Goal: Transaction & Acquisition: Purchase product/service

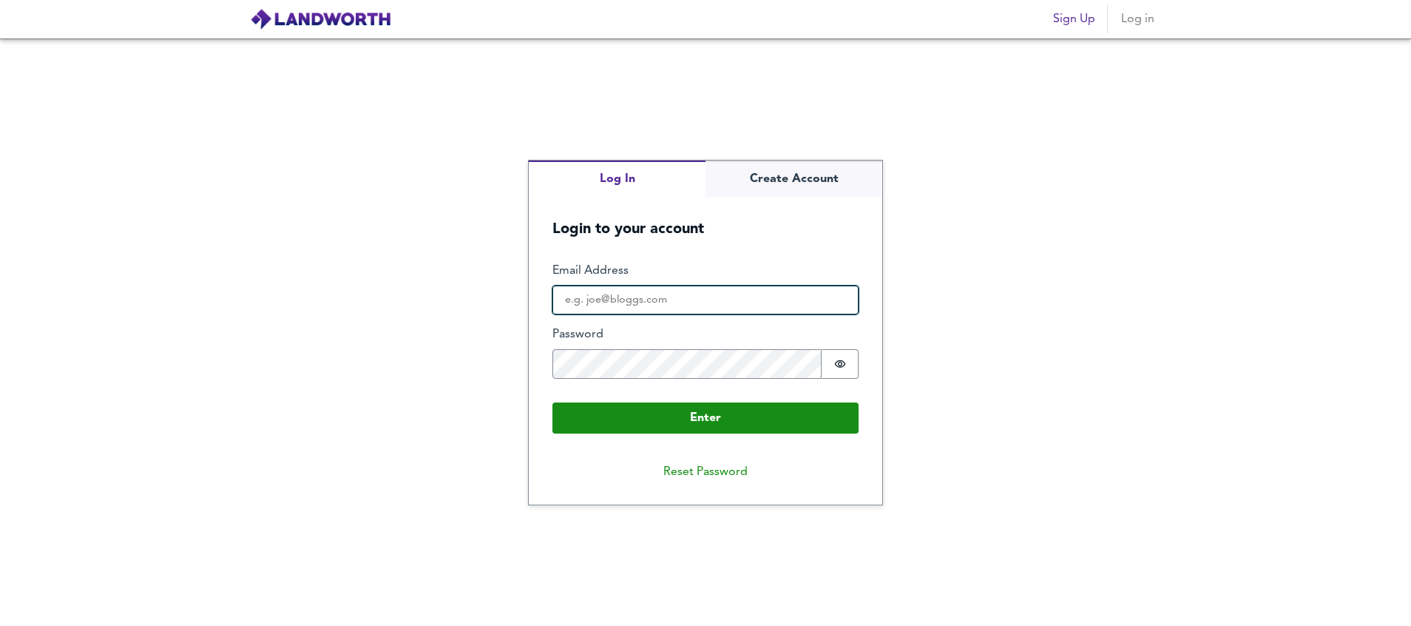
type input "[PERSON_NAME][EMAIL_ADDRESS][PERSON_NAME][DOMAIN_NAME]"
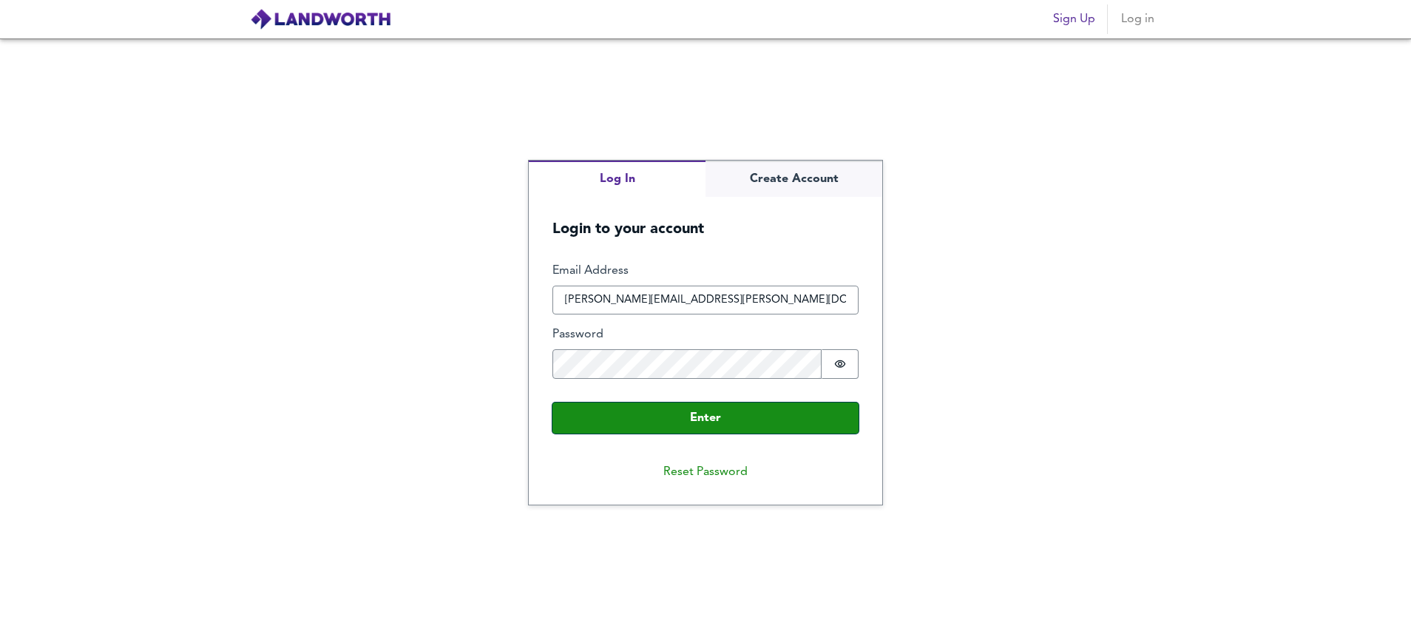
click at [622, 433] on button "Enter" at bounding box center [705, 417] width 306 height 31
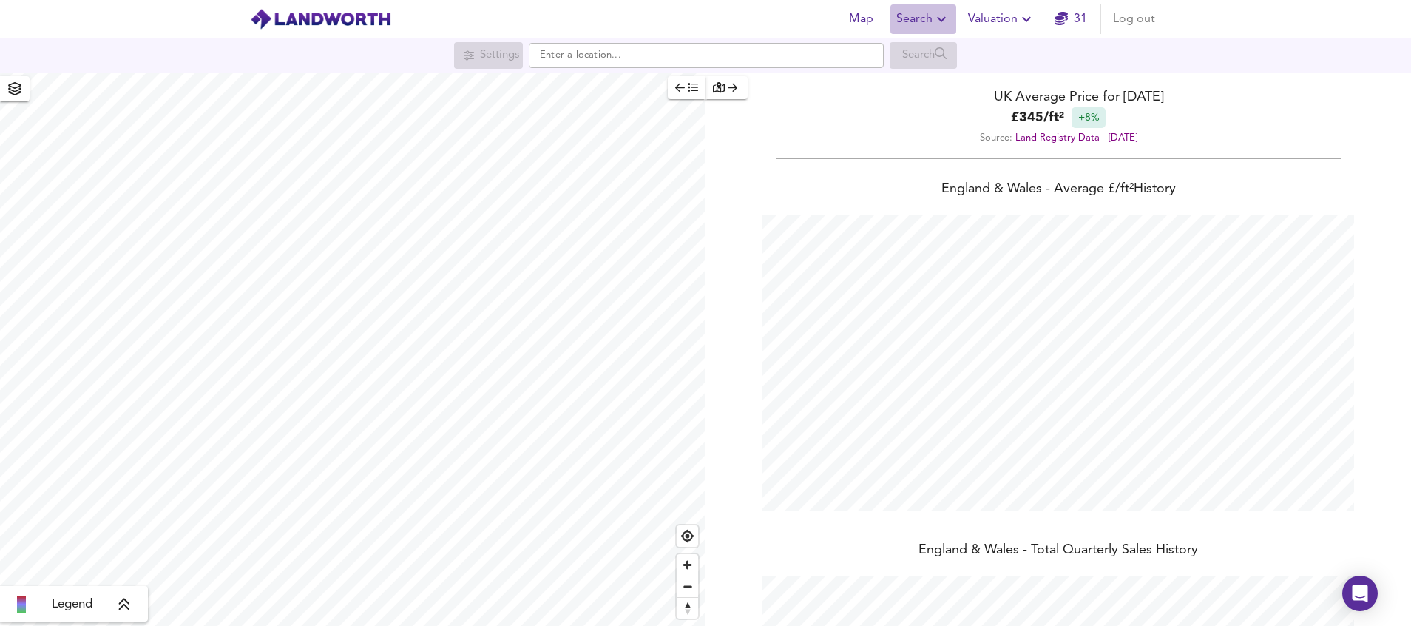
click at [921, 18] on span "Search" at bounding box center [923, 19] width 54 height 21
click at [931, 55] on li "New Search" at bounding box center [923, 53] width 146 height 27
click at [756, 64] on input "text" at bounding box center [706, 55] width 355 height 25
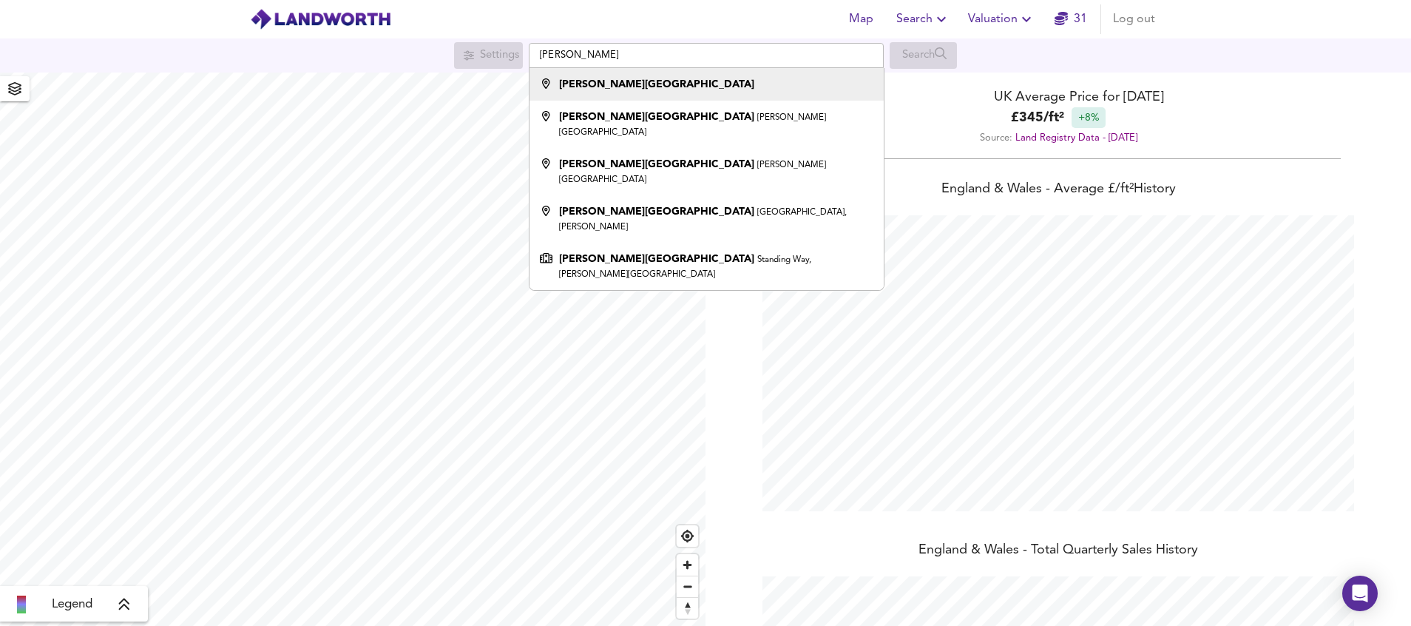
click at [659, 78] on div "[PERSON_NAME][GEOGRAPHIC_DATA]" at bounding box center [702, 84] width 339 height 15
type input "[PERSON_NAME][GEOGRAPHIC_DATA]"
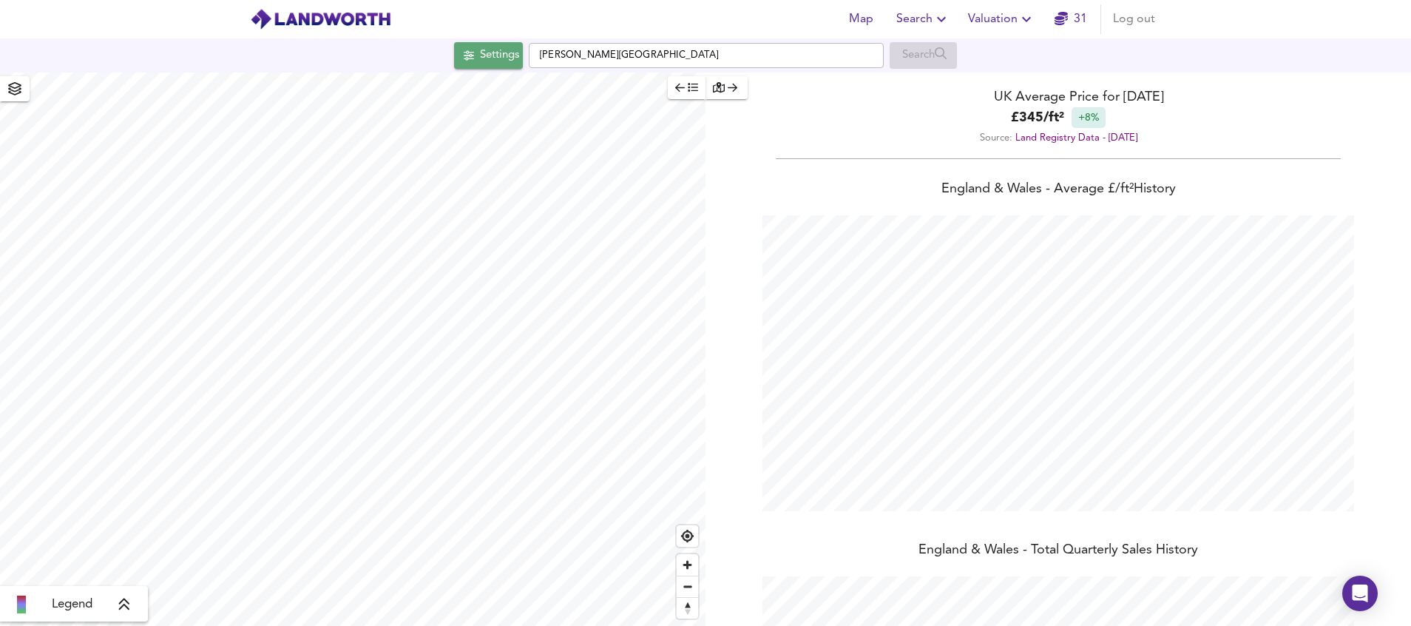
click at [504, 60] on div "Settings" at bounding box center [499, 55] width 39 height 19
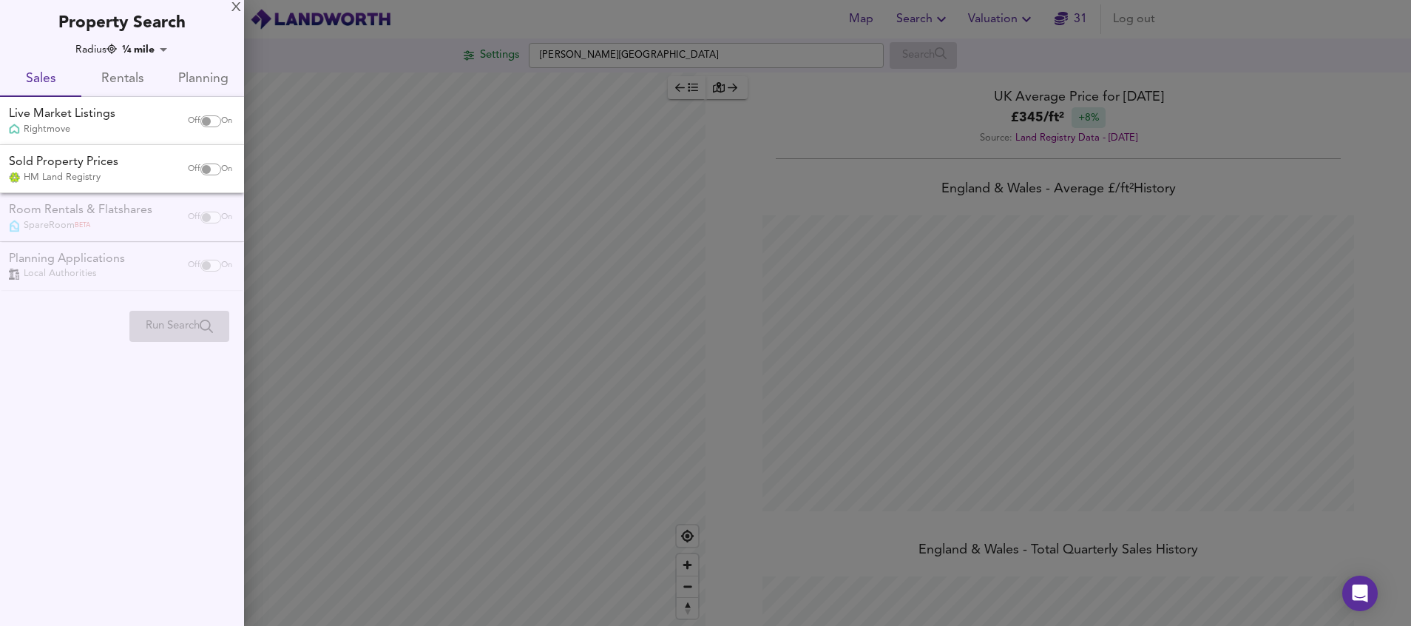
click at [141, 39] on div "X Property Search Radius ¼ mile 402 Sales Rentals Planning Live Market Listings…" at bounding box center [122, 174] width 244 height 348
click at [140, 47] on body "Map Search Valuation 31 Log out Settings [PERSON_NAME][GEOGRAPHIC_DATA] Search …" at bounding box center [705, 313] width 1411 height 626
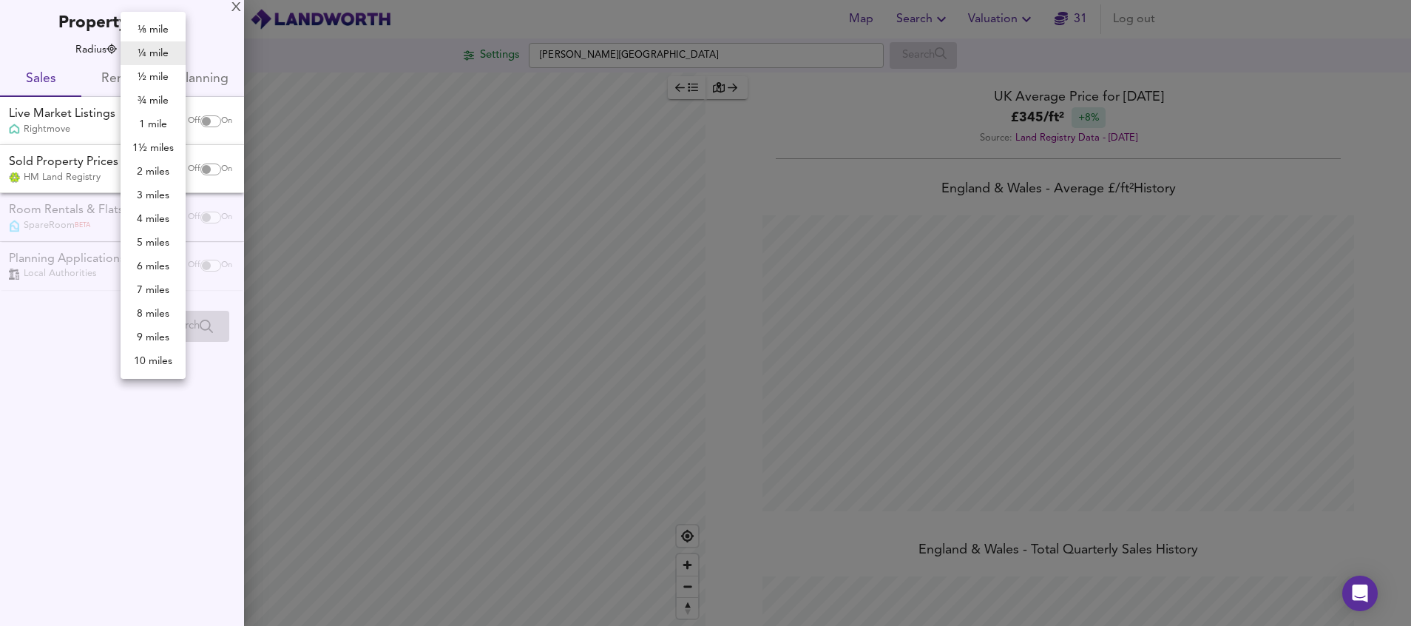
checkbox input "false"
checkbox input "true"
click at [147, 363] on li "10 miles" at bounding box center [153, 361] width 65 height 24
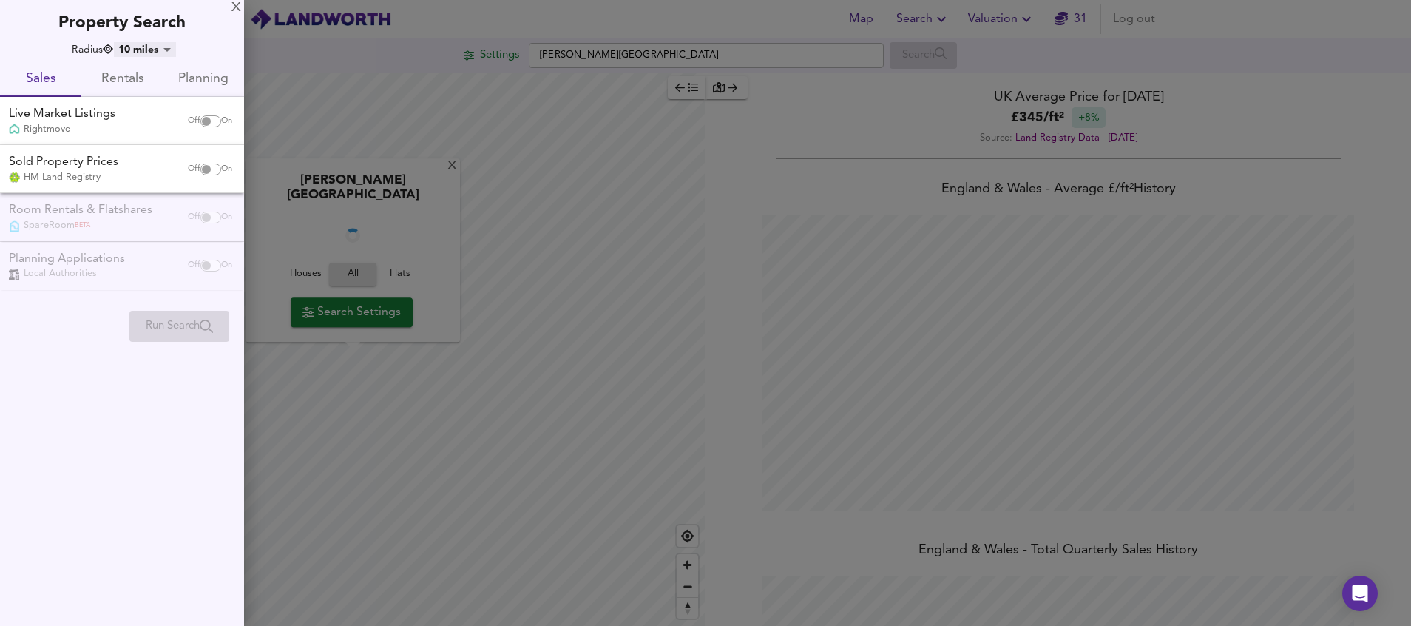
type input "16090"
click at [205, 123] on input "checkbox" at bounding box center [206, 121] width 35 height 12
checkbox input "true"
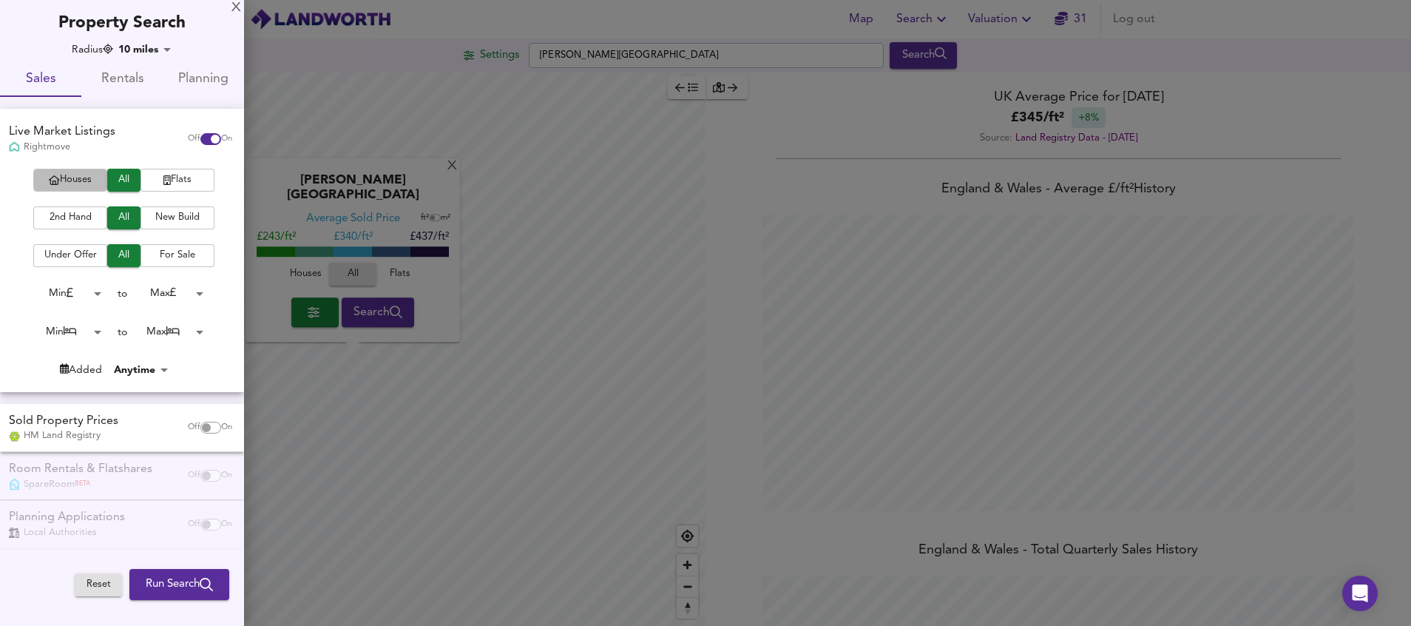
click at [84, 183] on span "Houses" at bounding box center [70, 180] width 59 height 17
click at [71, 211] on span "2nd Hand" at bounding box center [70, 217] width 59 height 17
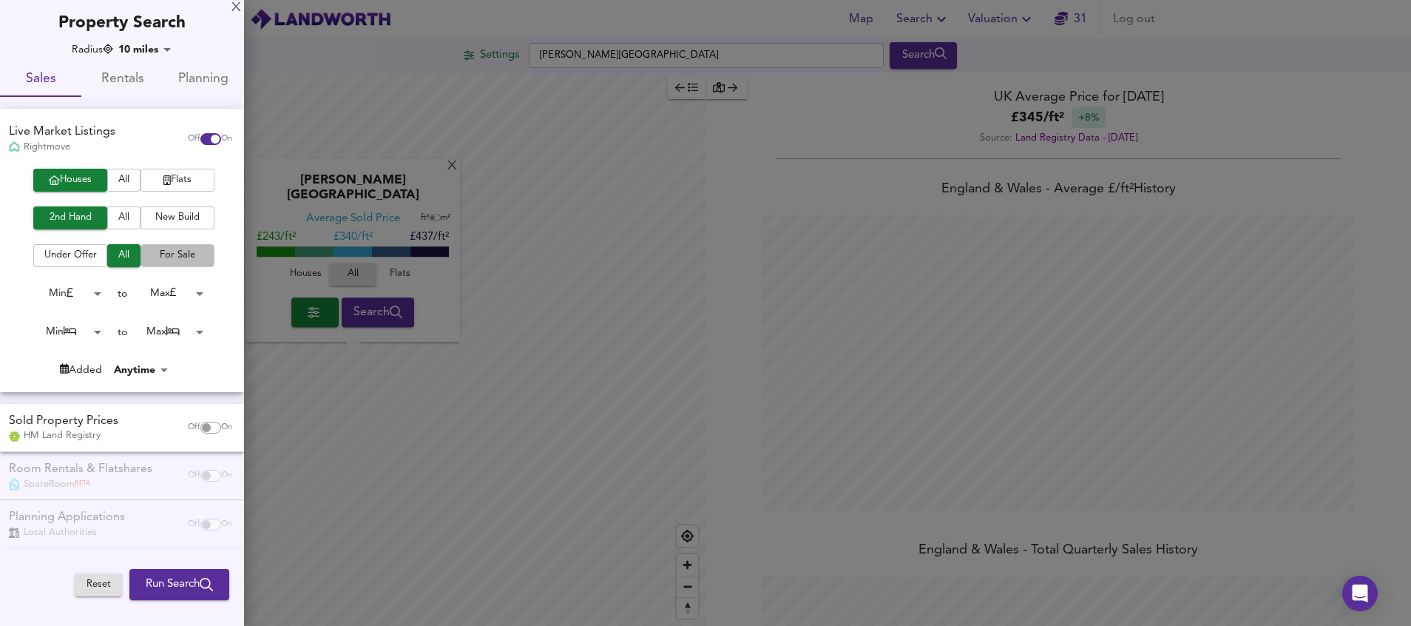
click at [162, 257] on span "For Sale" at bounding box center [177, 255] width 59 height 17
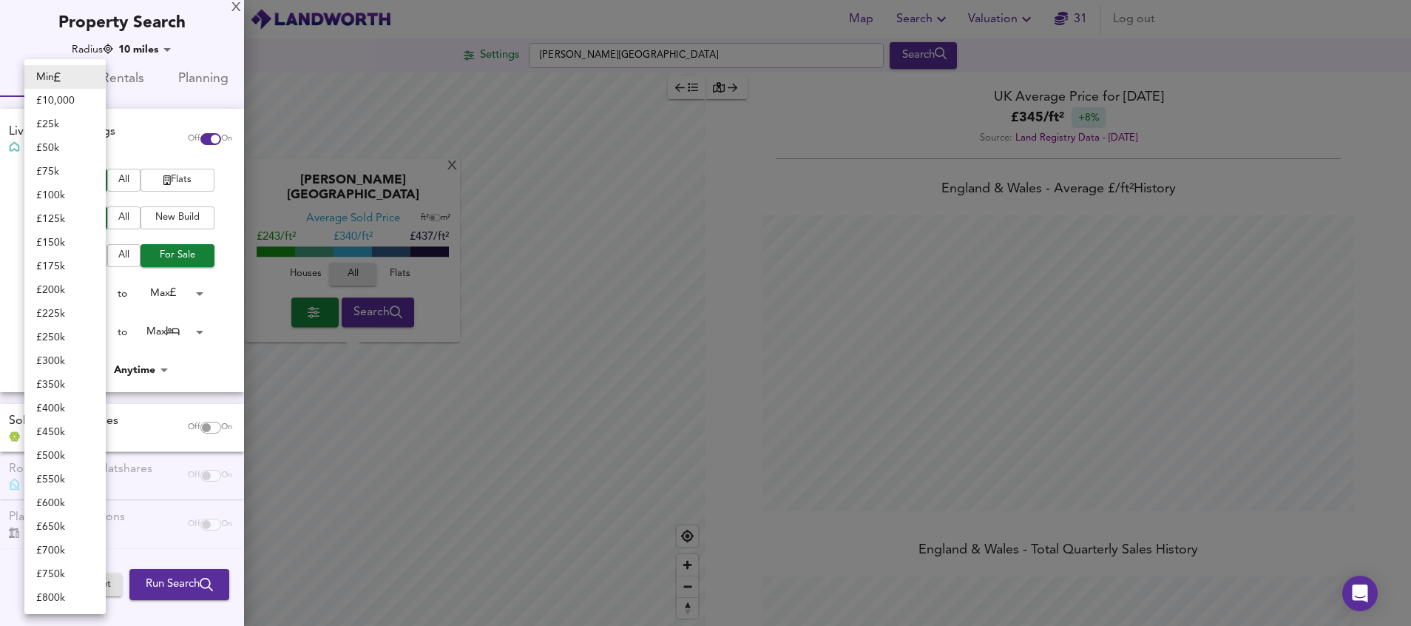
click at [92, 298] on body "Map Search Valuation 31 Log out Settings [PERSON_NAME][GEOGRAPHIC_DATA] Search …" at bounding box center [705, 313] width 1411 height 626
click at [64, 189] on li "£ 100k" at bounding box center [64, 195] width 81 height 24
type input "100000"
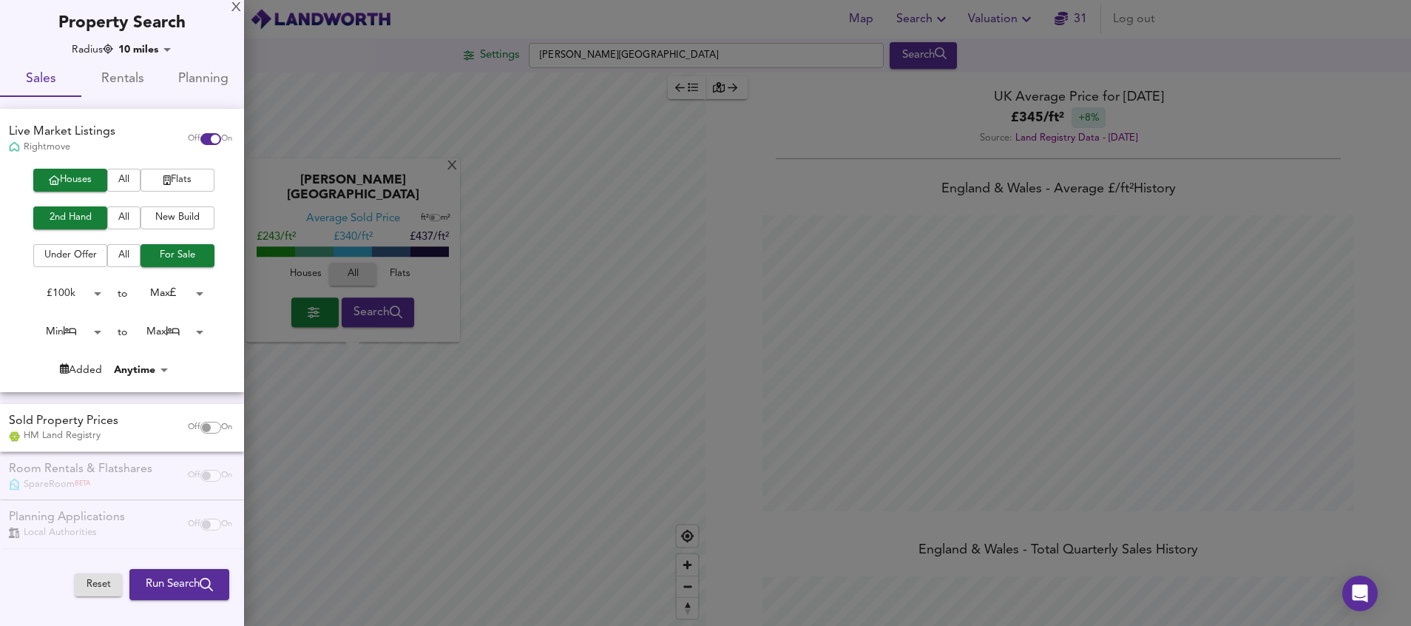
click at [193, 294] on body "Map Search Valuation 31 Log out Settings [PERSON_NAME][GEOGRAPHIC_DATA] Search …" at bounding box center [705, 313] width 1411 height 626
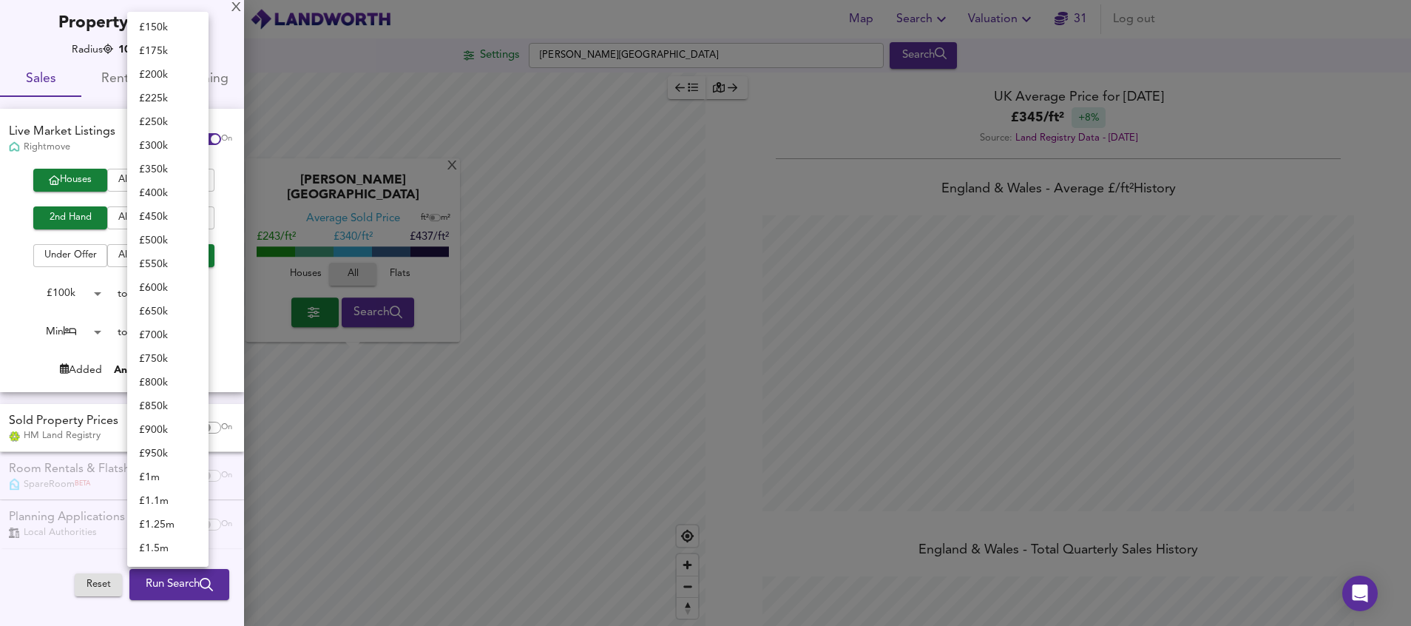
scroll to position [24, 0]
click at [178, 149] on li "£ 250k" at bounding box center [167, 147] width 81 height 24
type input "250000"
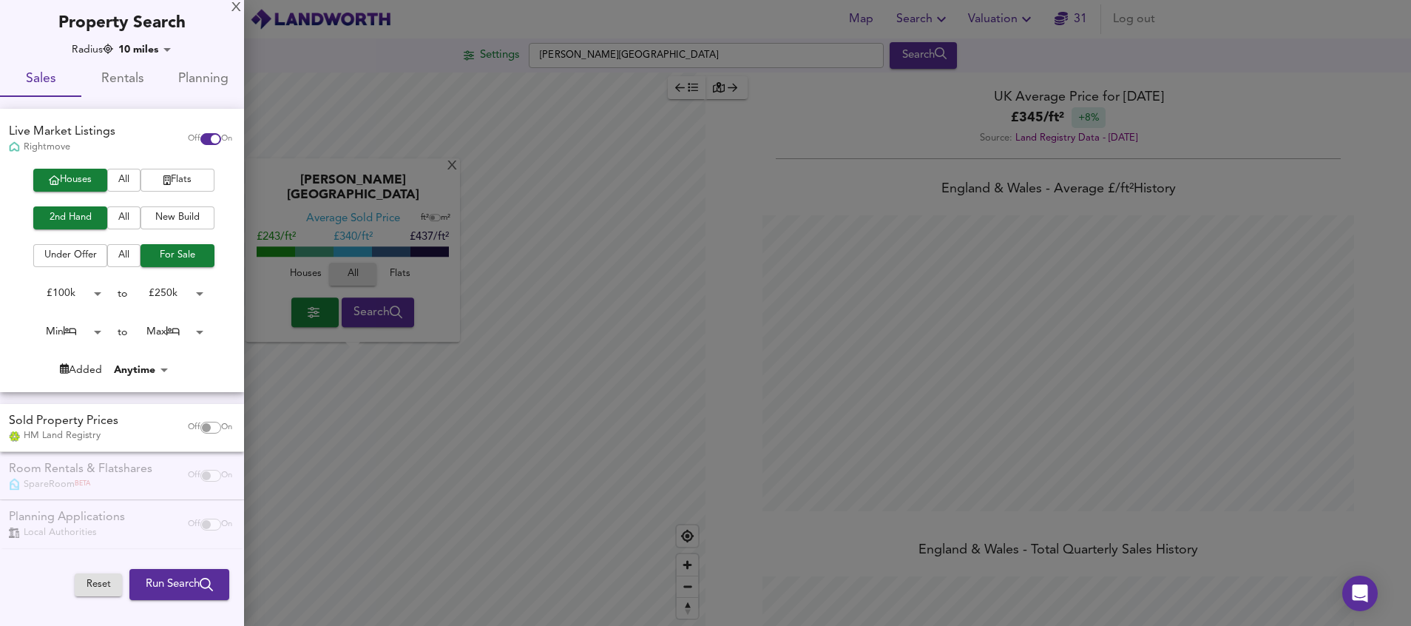
click at [172, 331] on body "Map Search Valuation 31 Log out Settings [PERSON_NAME][GEOGRAPHIC_DATA] Search …" at bounding box center [705, 313] width 1411 height 626
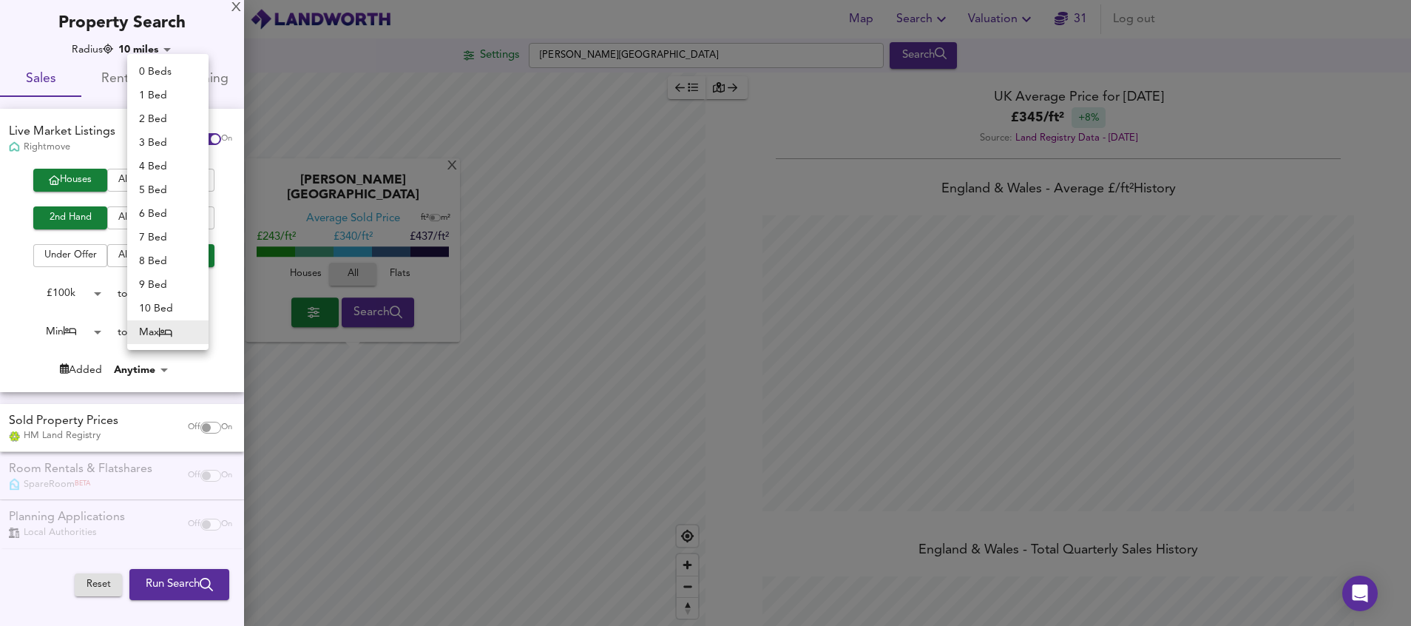
click at [156, 110] on li "2 Bed" at bounding box center [167, 119] width 81 height 24
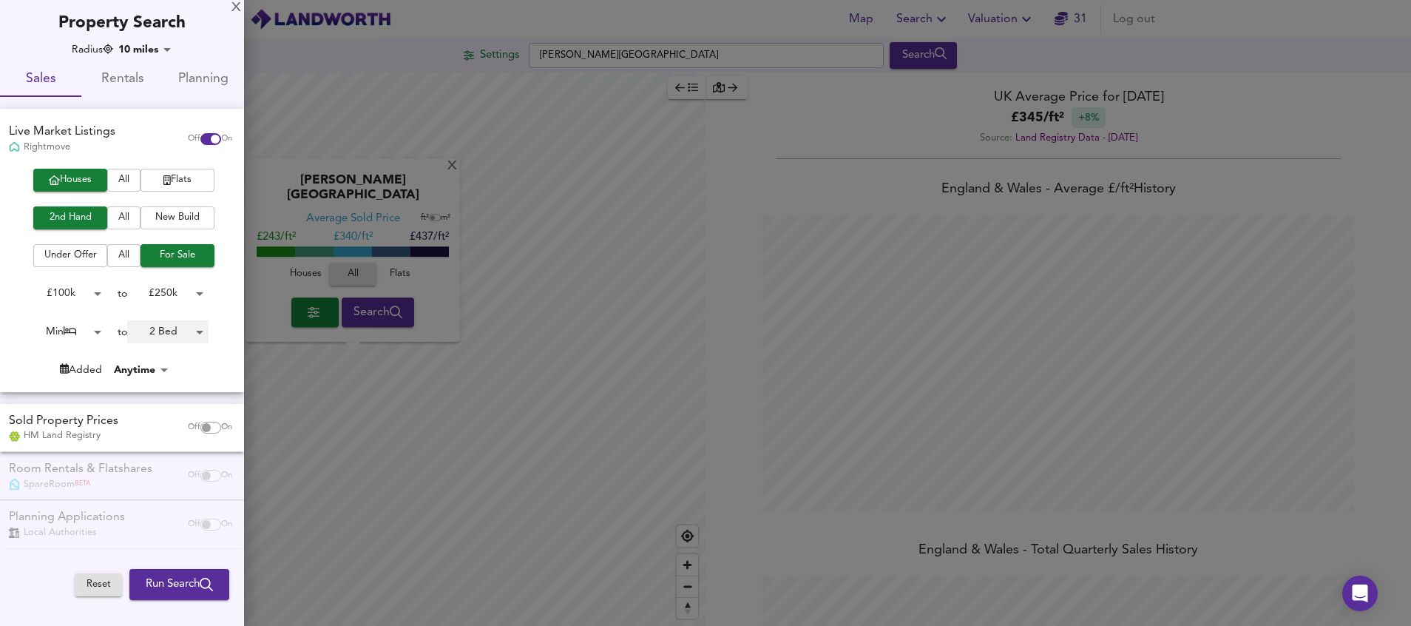
type input "2"
click at [96, 334] on body "Map Search Valuation 31 Log out Settings [PERSON_NAME][GEOGRAPHIC_DATA] Search …" at bounding box center [705, 313] width 1411 height 626
click at [53, 376] on li "2 Bed" at bounding box center [64, 379] width 81 height 24
type input "2"
click at [165, 579] on span "Run Search" at bounding box center [179, 583] width 67 height 19
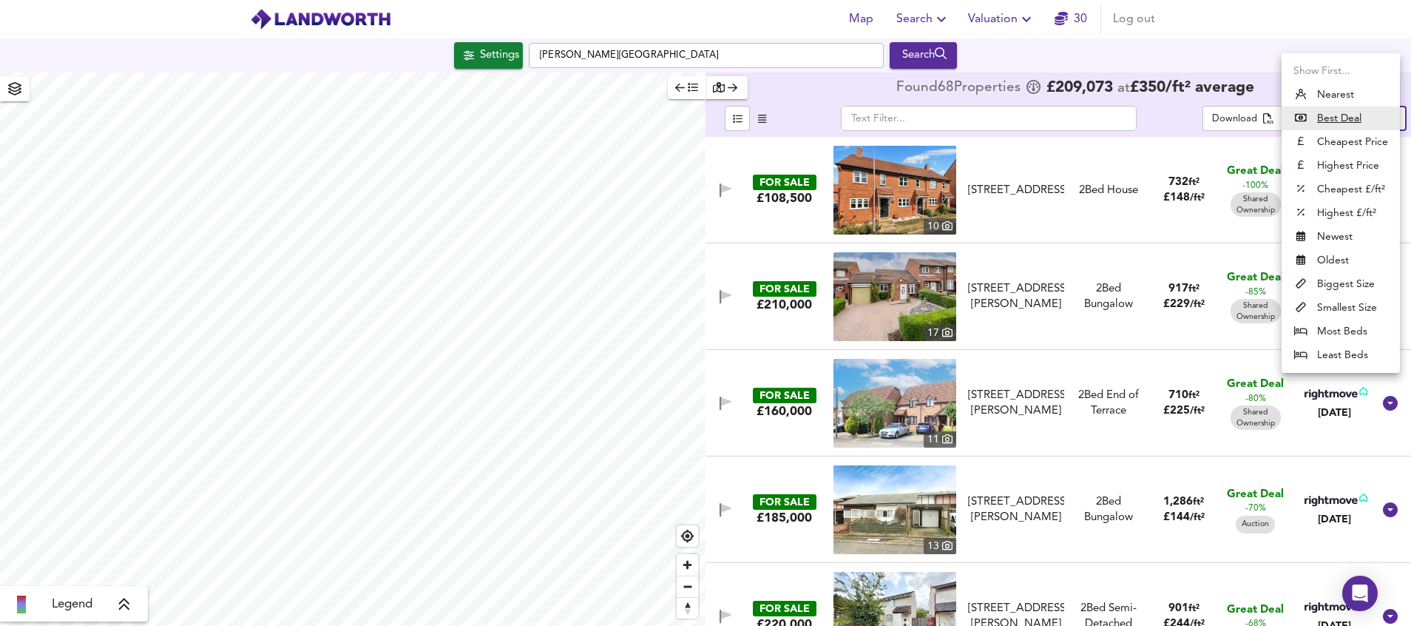
click at [1383, 118] on body "Map Search Valuation 30 Log out Settings [PERSON_NAME][GEOGRAPHIC_DATA] Search …" at bounding box center [705, 313] width 1411 height 626
click at [1349, 279] on li "Biggest Size" at bounding box center [1340, 284] width 118 height 24
type input "biggest"
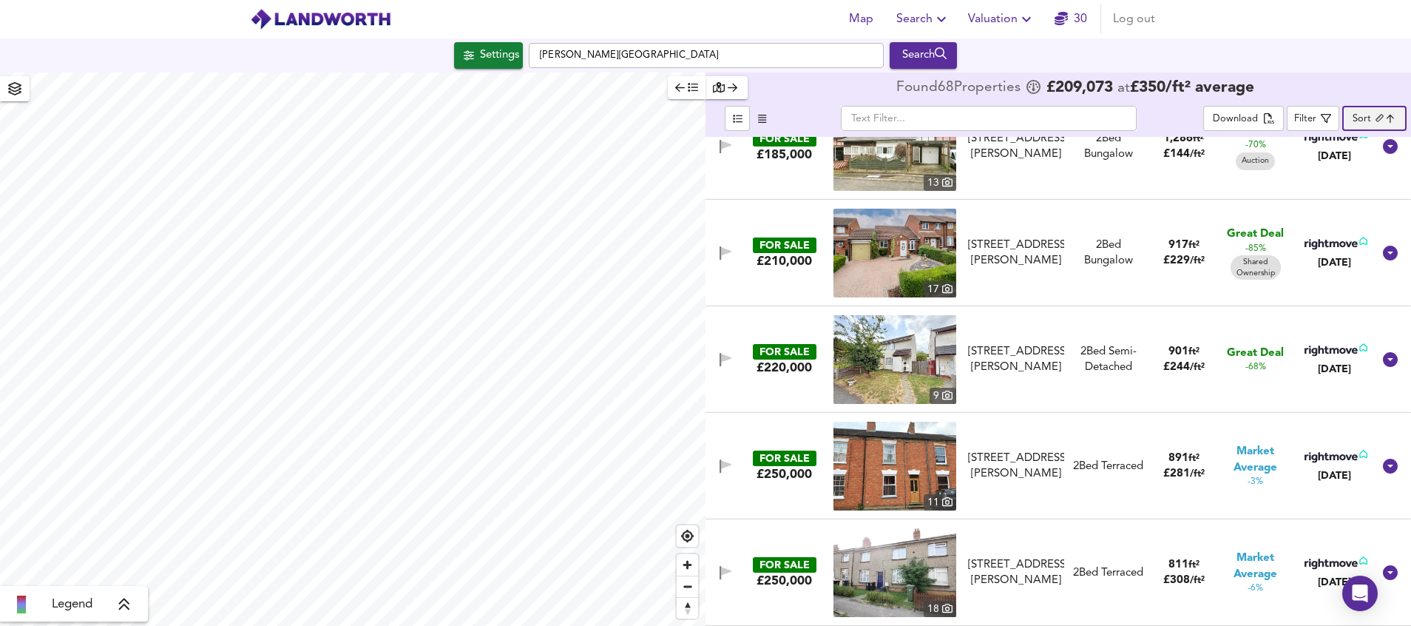
scroll to position [77, 0]
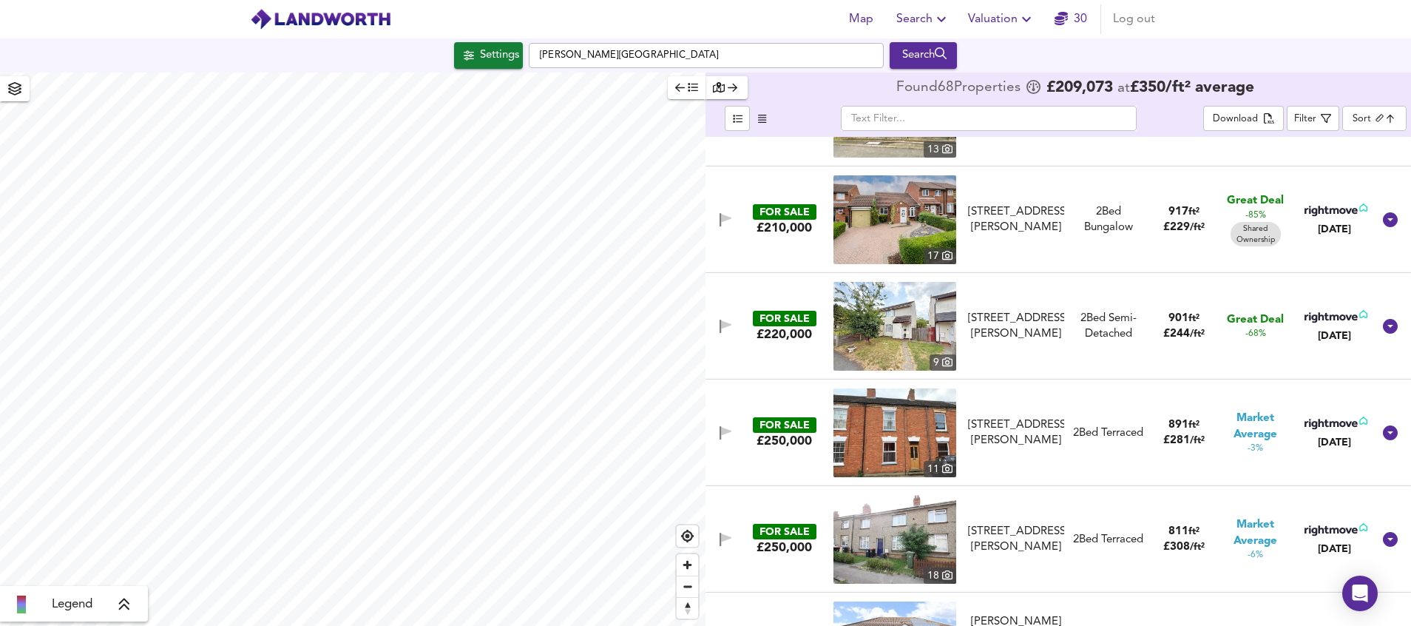
click at [886, 316] on img at bounding box center [894, 326] width 123 height 89
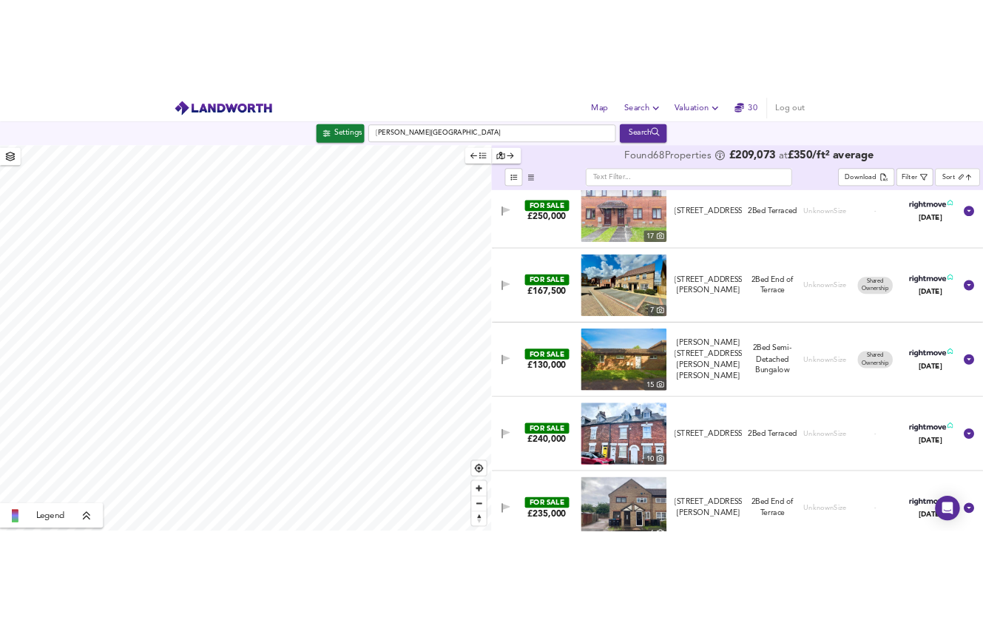
scroll to position [5951, 0]
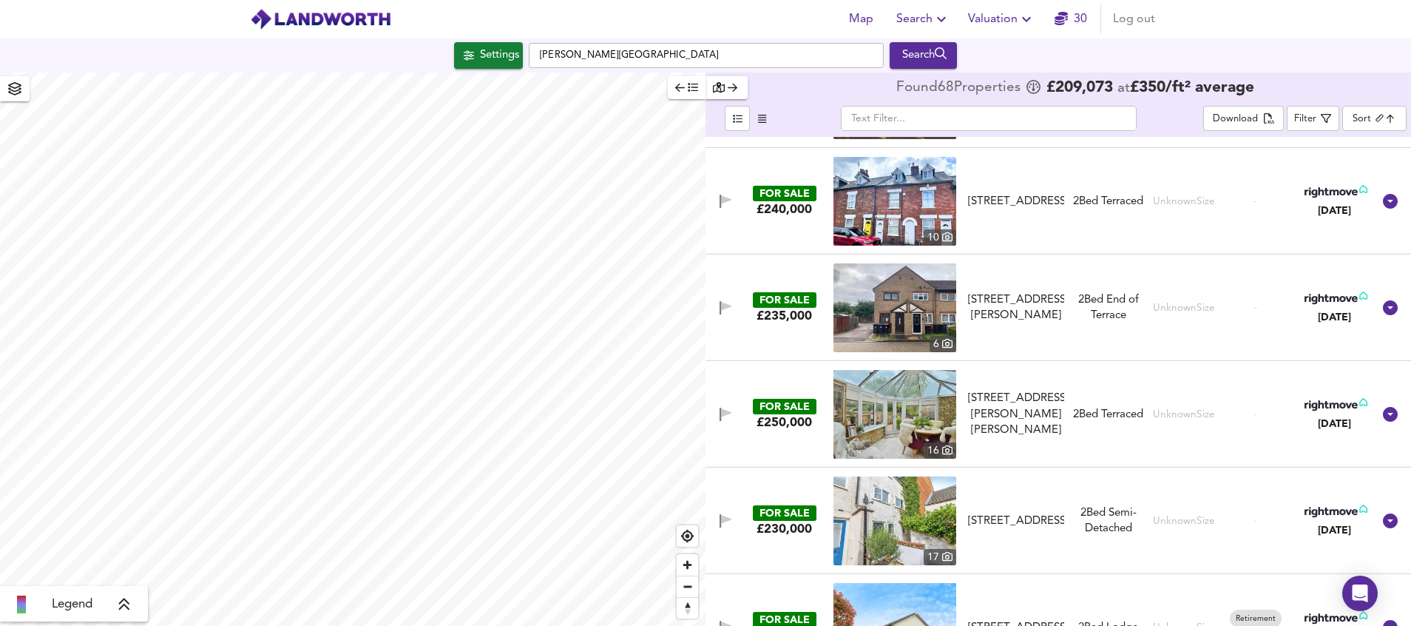
click at [932, 21] on span "Search" at bounding box center [923, 19] width 54 height 21
